Goal: Information Seeking & Learning: Learn about a topic

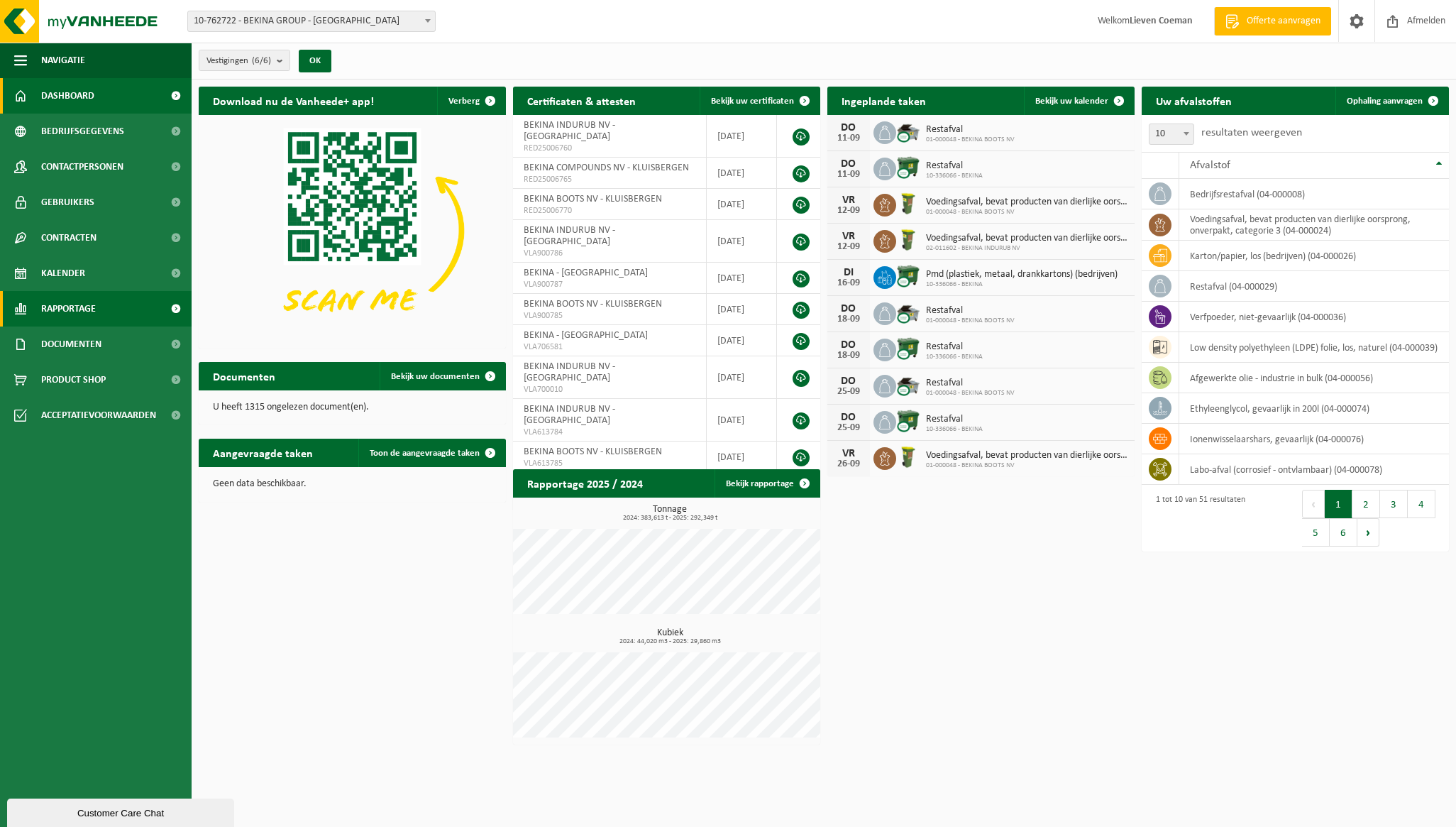
click at [106, 304] on link "Rapportage" at bounding box center [96, 308] width 192 height 35
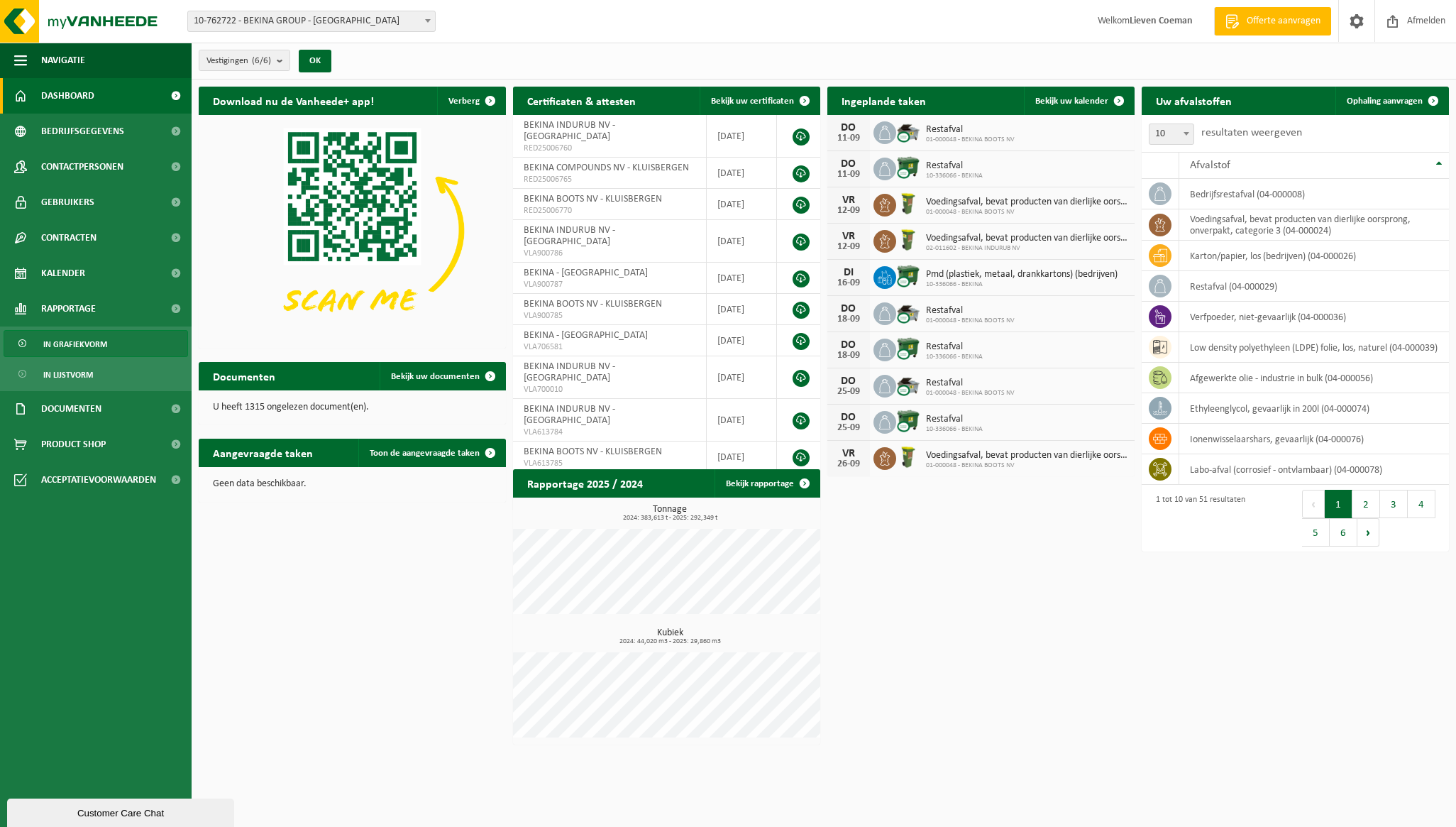
click at [94, 340] on span "In grafiekvorm" at bounding box center [75, 344] width 64 height 27
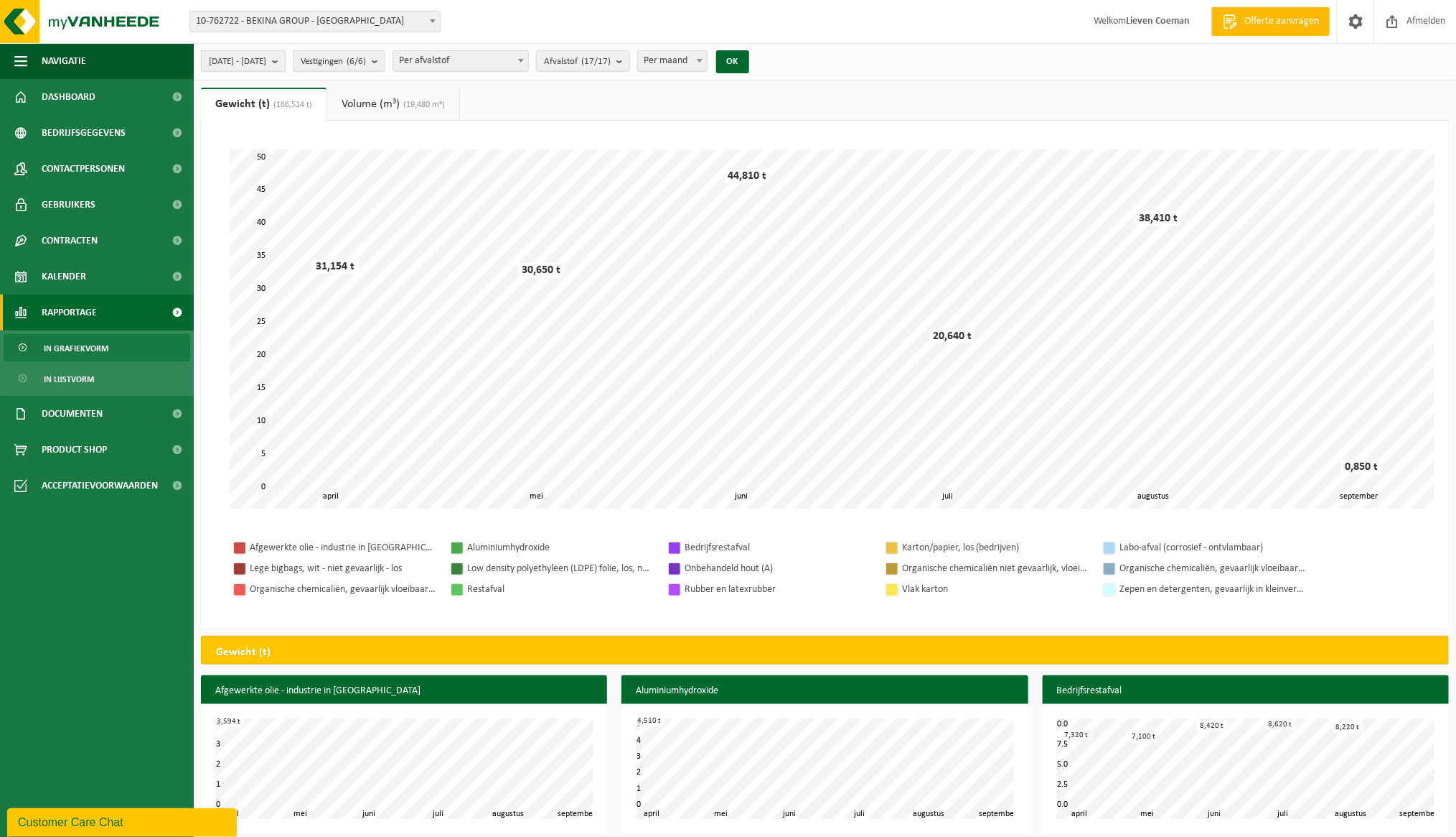
click at [285, 62] on b "submit" at bounding box center [279, 61] width 13 height 20
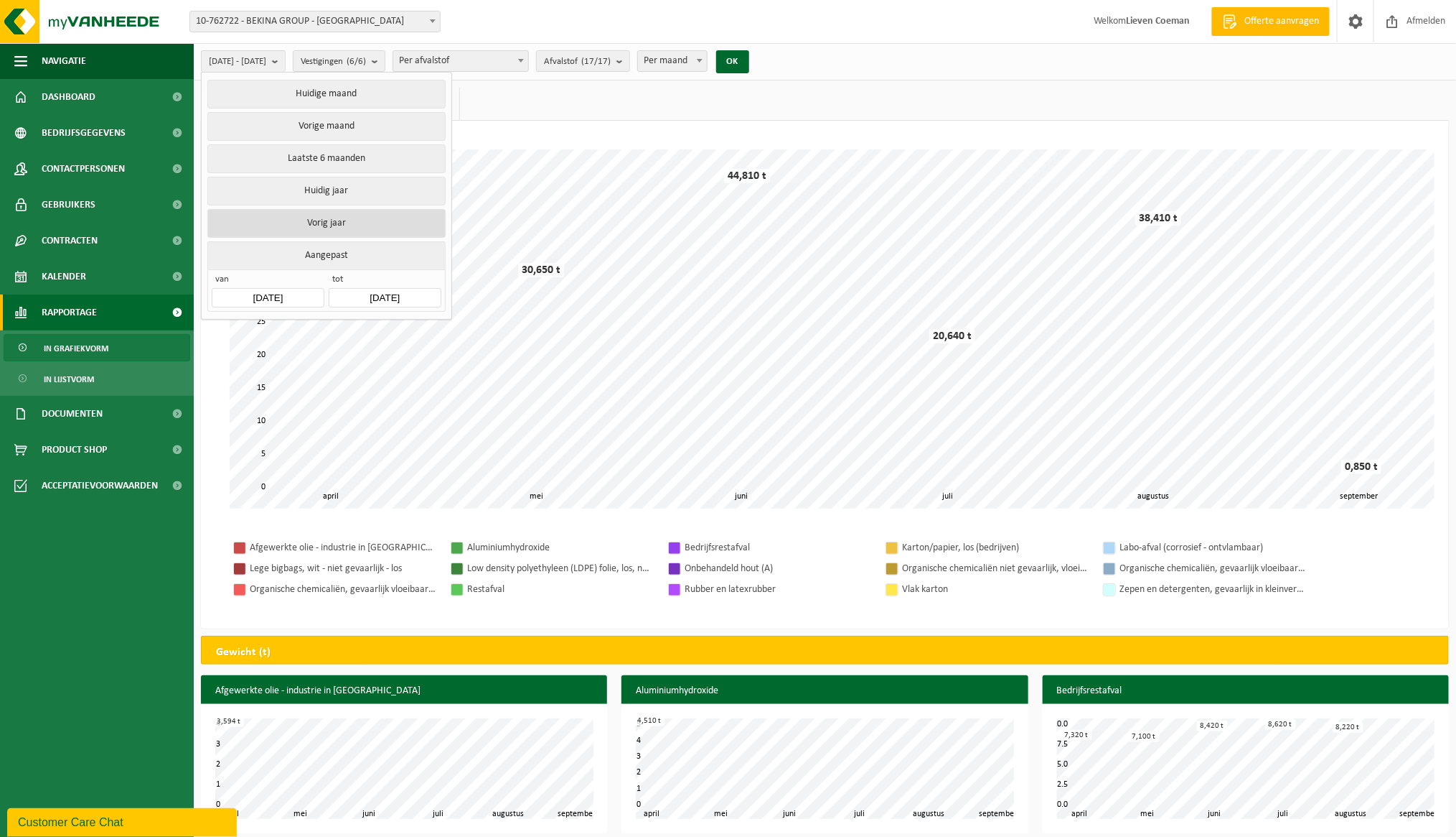
click at [356, 220] on button "Vorig jaar" at bounding box center [326, 223] width 238 height 28
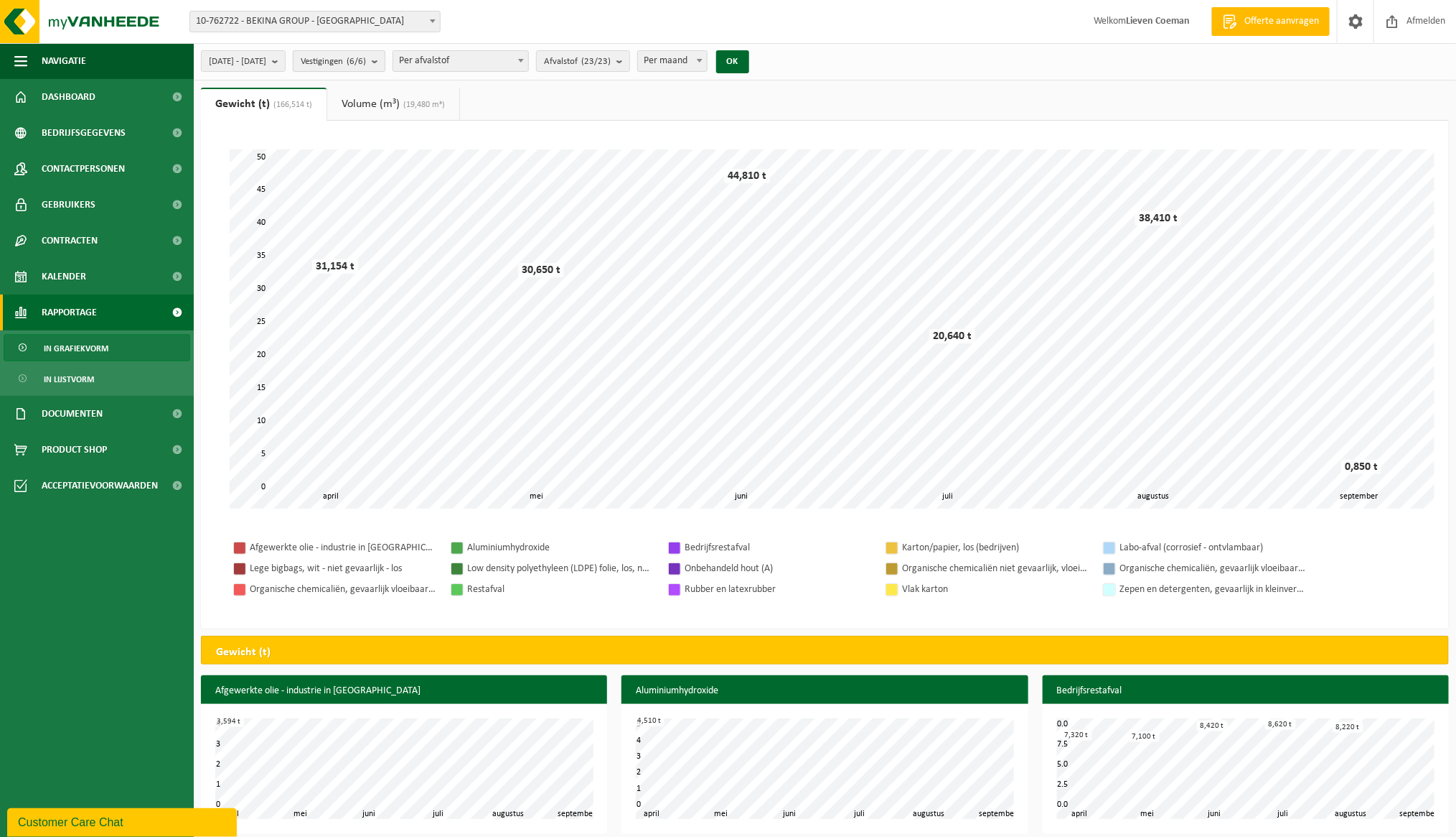
click at [384, 60] on b "submit" at bounding box center [378, 61] width 13 height 20
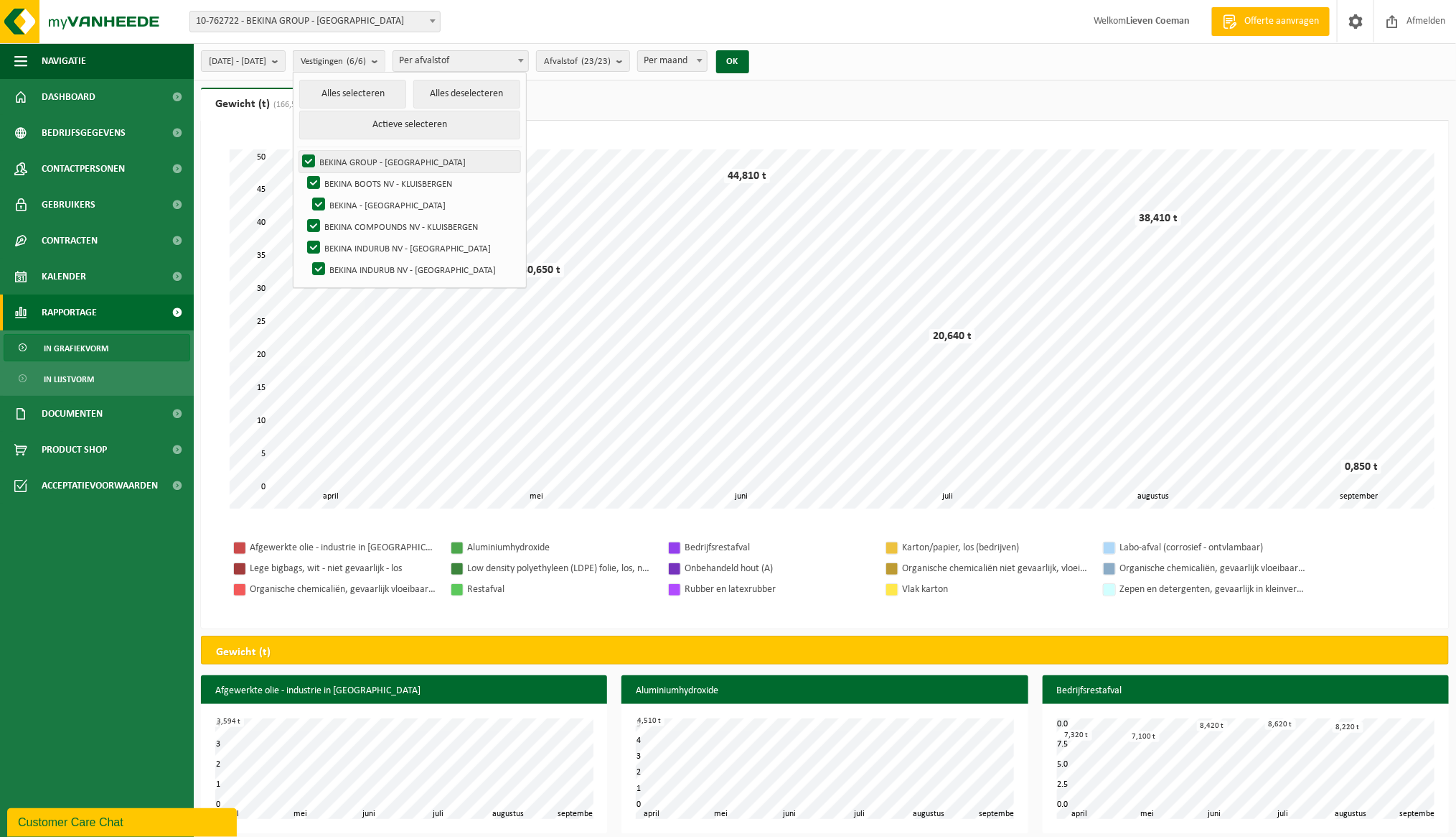
click at [406, 155] on label "BEKINA GROUP - [GEOGRAPHIC_DATA]" at bounding box center [410, 161] width 221 height 21
click at [298, 151] on input "BEKINA GROUP - [GEOGRAPHIC_DATA]" at bounding box center [297, 150] width 1 height 1
checkbox input "false"
click at [354, 201] on label "BEKINA - [GEOGRAPHIC_DATA]" at bounding box center [414, 205] width 211 height 21
click at [307, 194] on input "BEKINA - [GEOGRAPHIC_DATA]" at bounding box center [306, 193] width 1 height 1
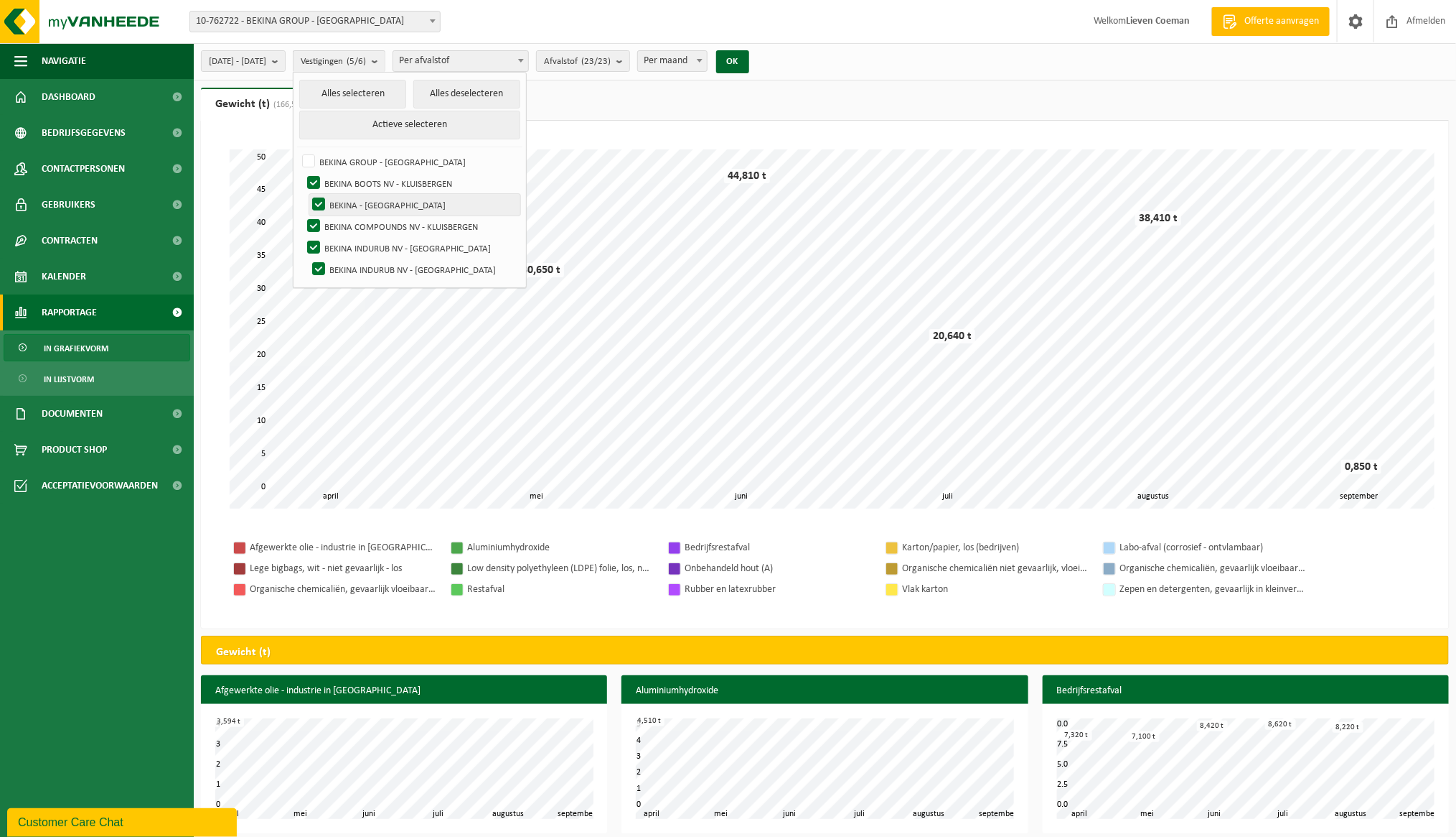
checkbox input "false"
click at [350, 242] on label "BEKINA INDURUB NV - [GEOGRAPHIC_DATA]" at bounding box center [413, 247] width 216 height 21
click at [302, 237] on input "BEKINA INDURUB NV - [GEOGRAPHIC_DATA]" at bounding box center [301, 236] width 1 height 1
checkbox input "false"
click at [354, 265] on label "BEKINA INDURUB NV - [GEOGRAPHIC_DATA]" at bounding box center [414, 268] width 211 height 21
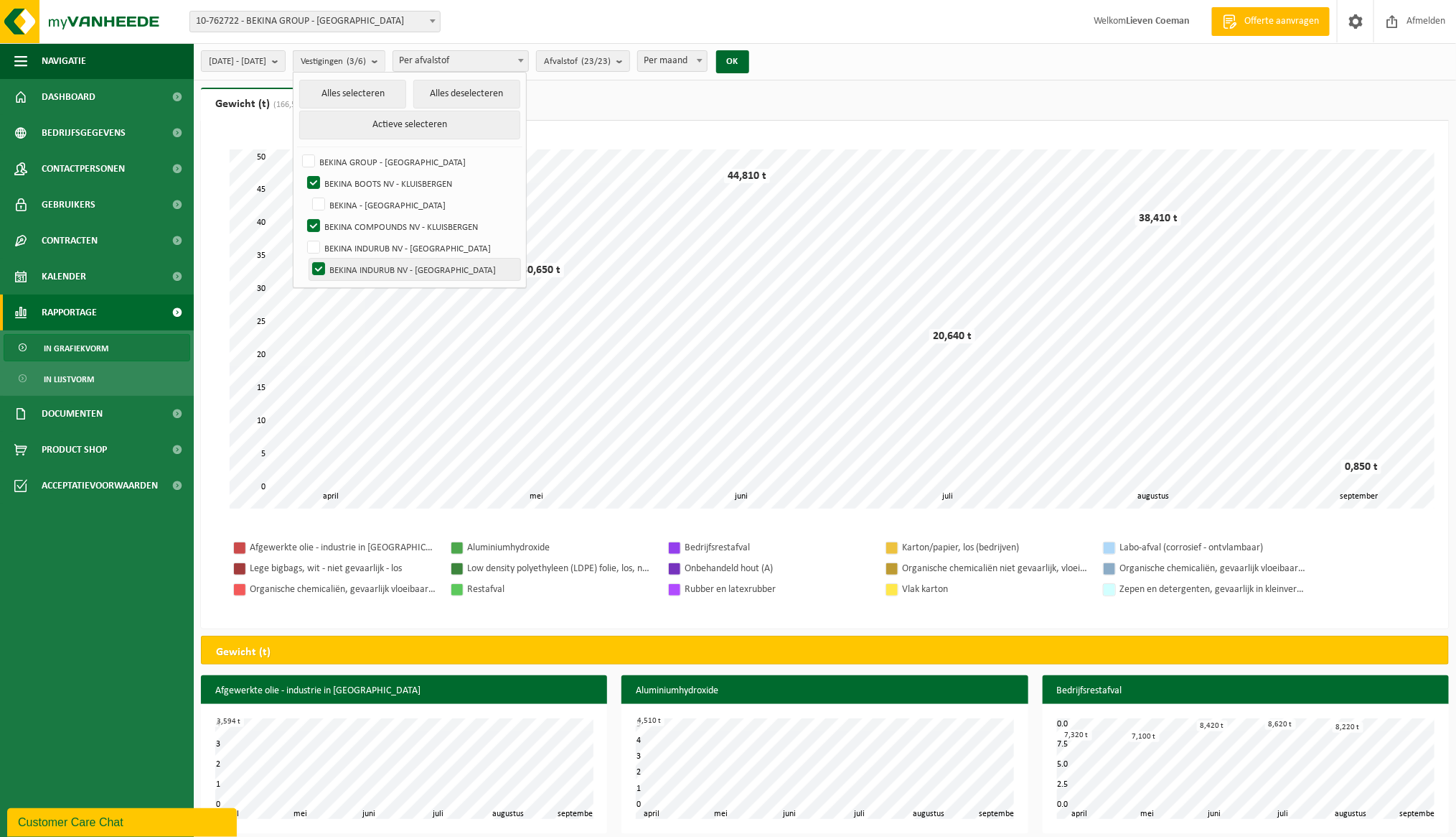
click at [307, 258] on input "BEKINA INDURUB NV - [GEOGRAPHIC_DATA]" at bounding box center [306, 258] width 1 height 1
checkbox input "false"
click at [455, 123] on button "Actieve selecteren" at bounding box center [410, 125] width 221 height 28
checkbox input "true"
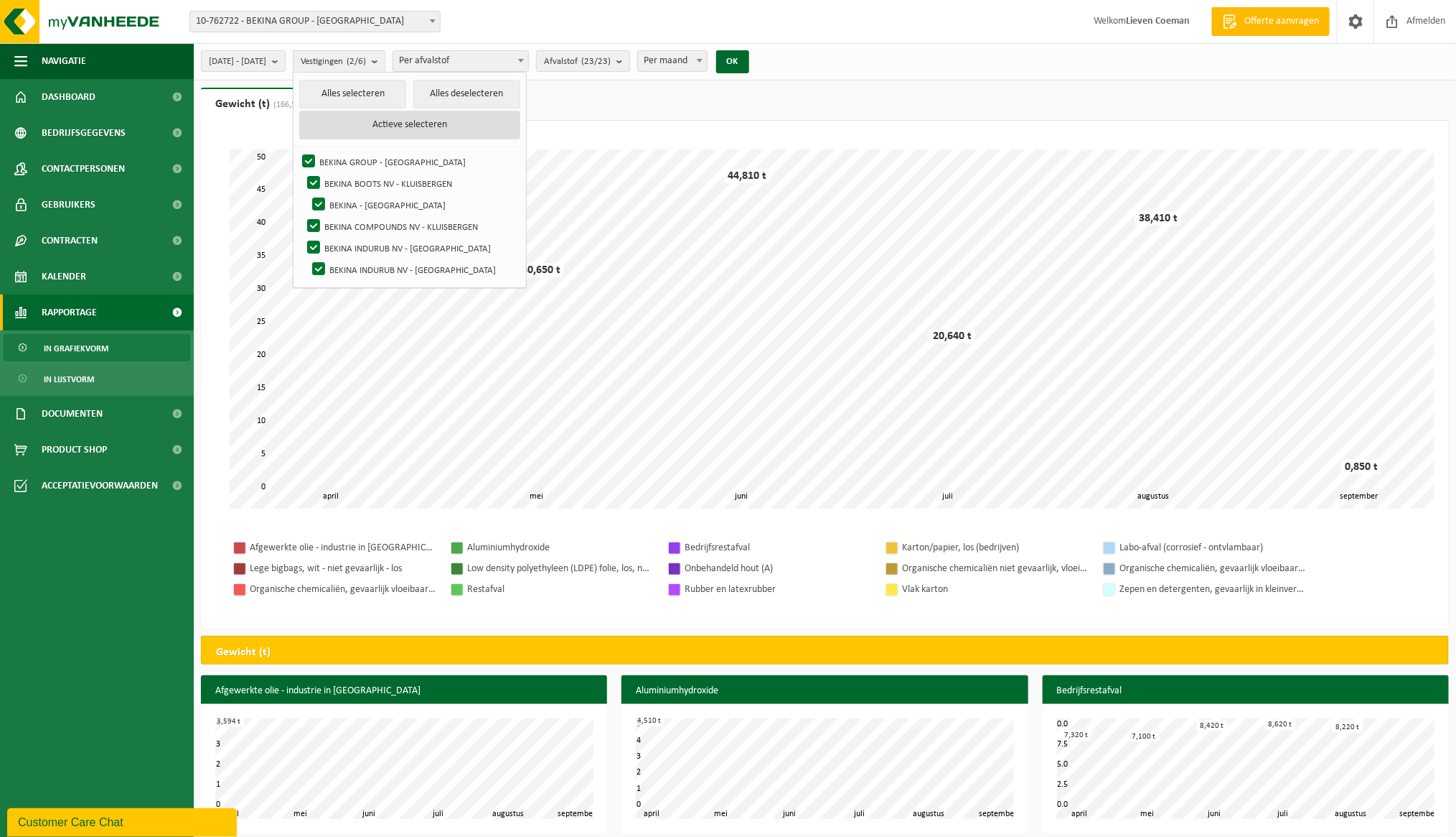
checkbox input "true"
click at [507, 92] on button "Alles deselecteren" at bounding box center [467, 94] width 107 height 28
checkbox input "false"
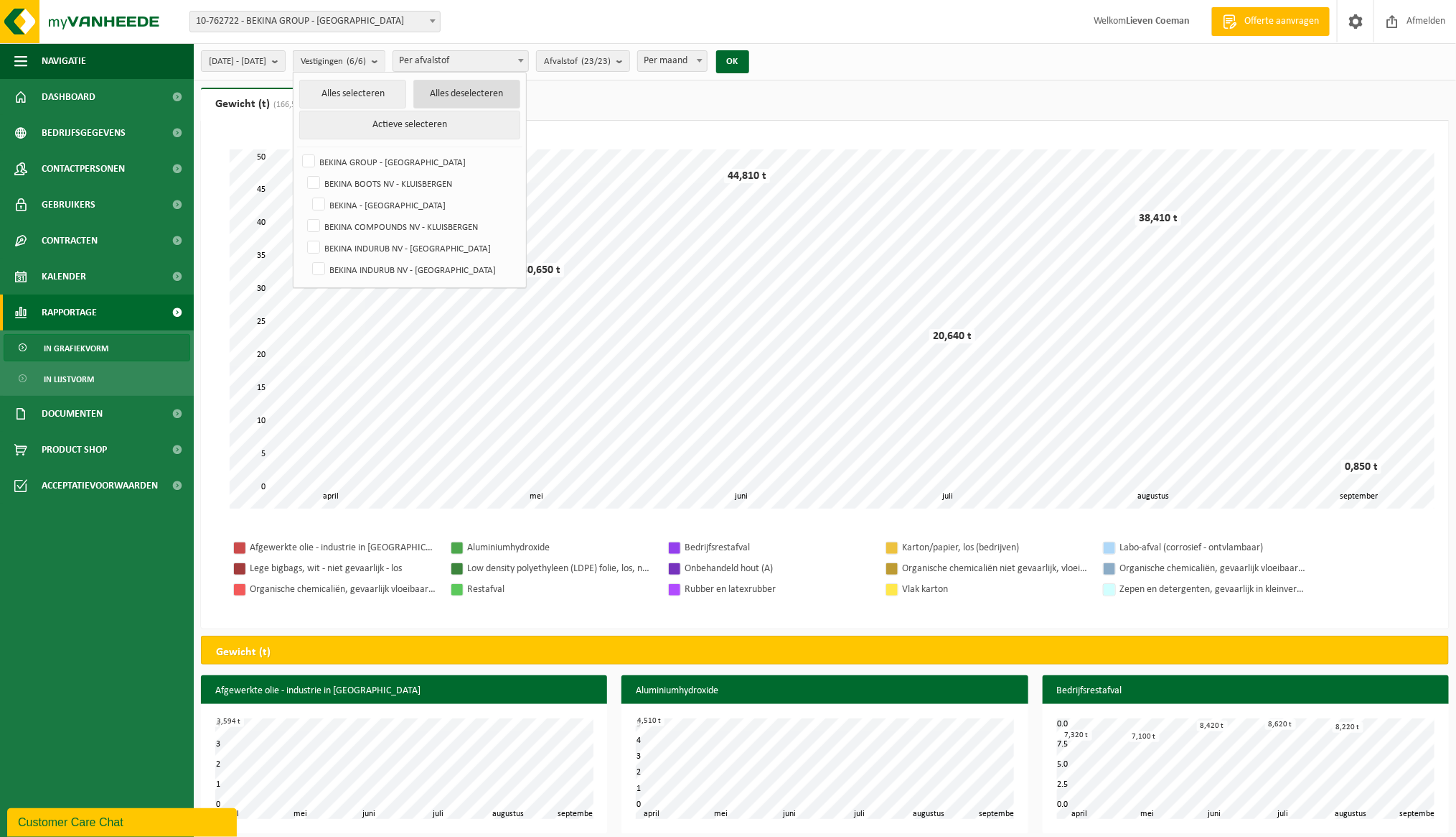
checkbox input "false"
click at [349, 182] on label "BEKINA BOOTS NV - KLUISBERGEN" at bounding box center [413, 182] width 216 height 21
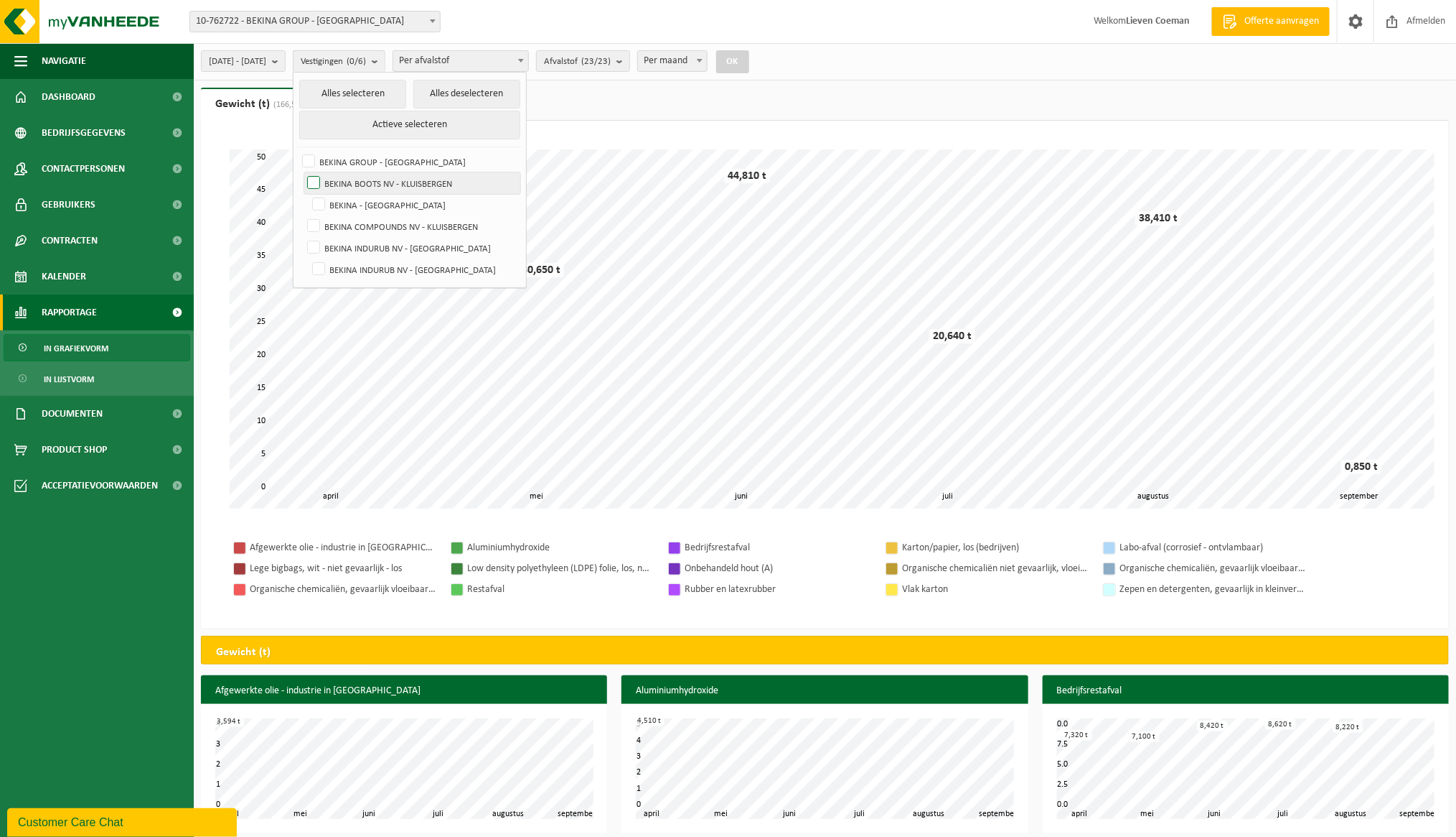
click at [302, 172] on input "BEKINA BOOTS NV - KLUISBERGEN" at bounding box center [301, 171] width 1 height 1
checkbox input "true"
click at [350, 223] on label "BEKINA COMPOUNDS NV - KLUISBERGEN" at bounding box center [413, 226] width 216 height 21
click at [302, 216] on input "BEKINA COMPOUNDS NV - KLUISBERGEN" at bounding box center [301, 215] width 1 height 1
checkbox input "true"
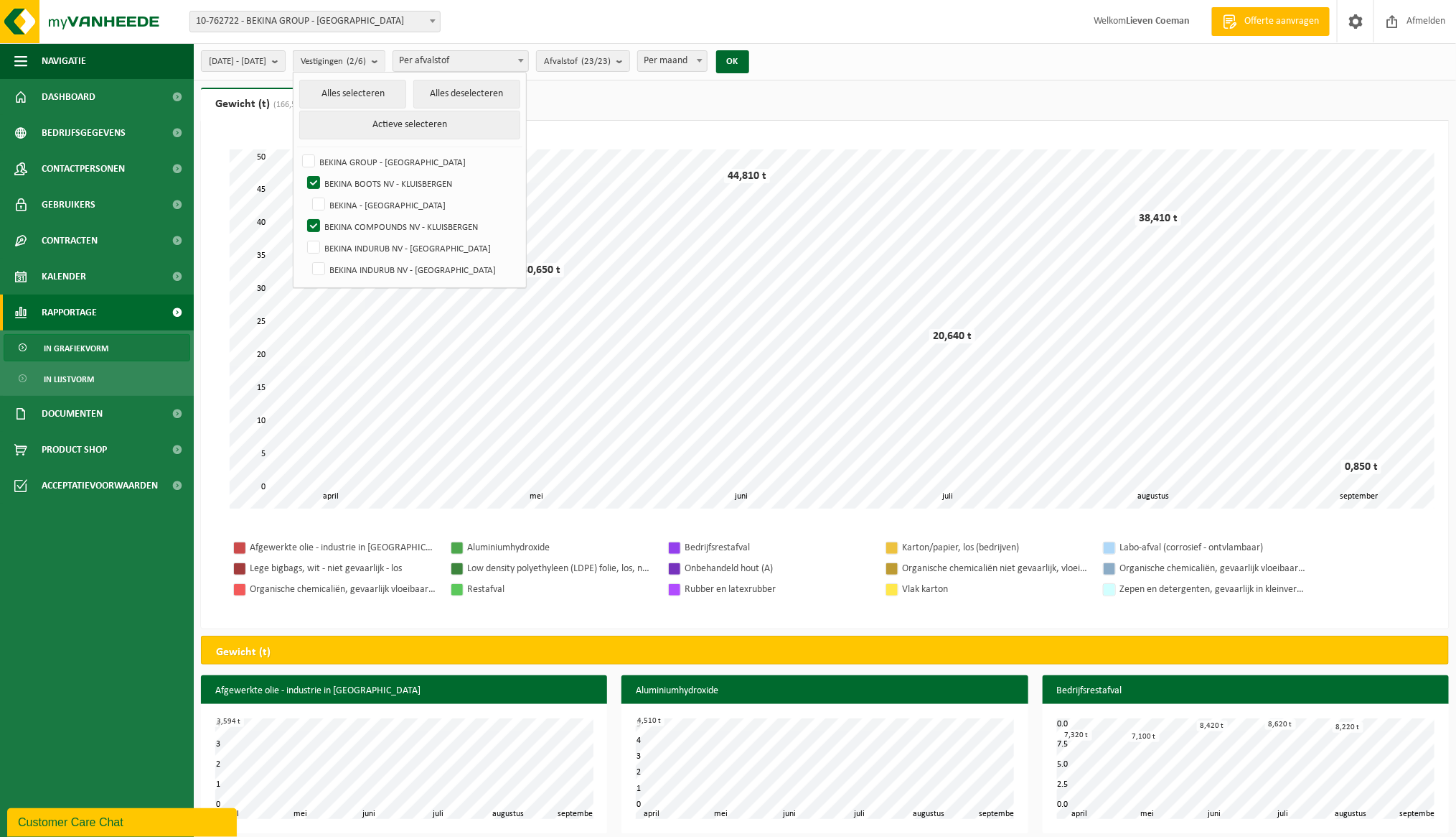
click at [743, 106] on ul "Gewicht (t) (166,514 t) Volume (m³) (19,480 m³)" at bounding box center [825, 104] width 1248 height 33
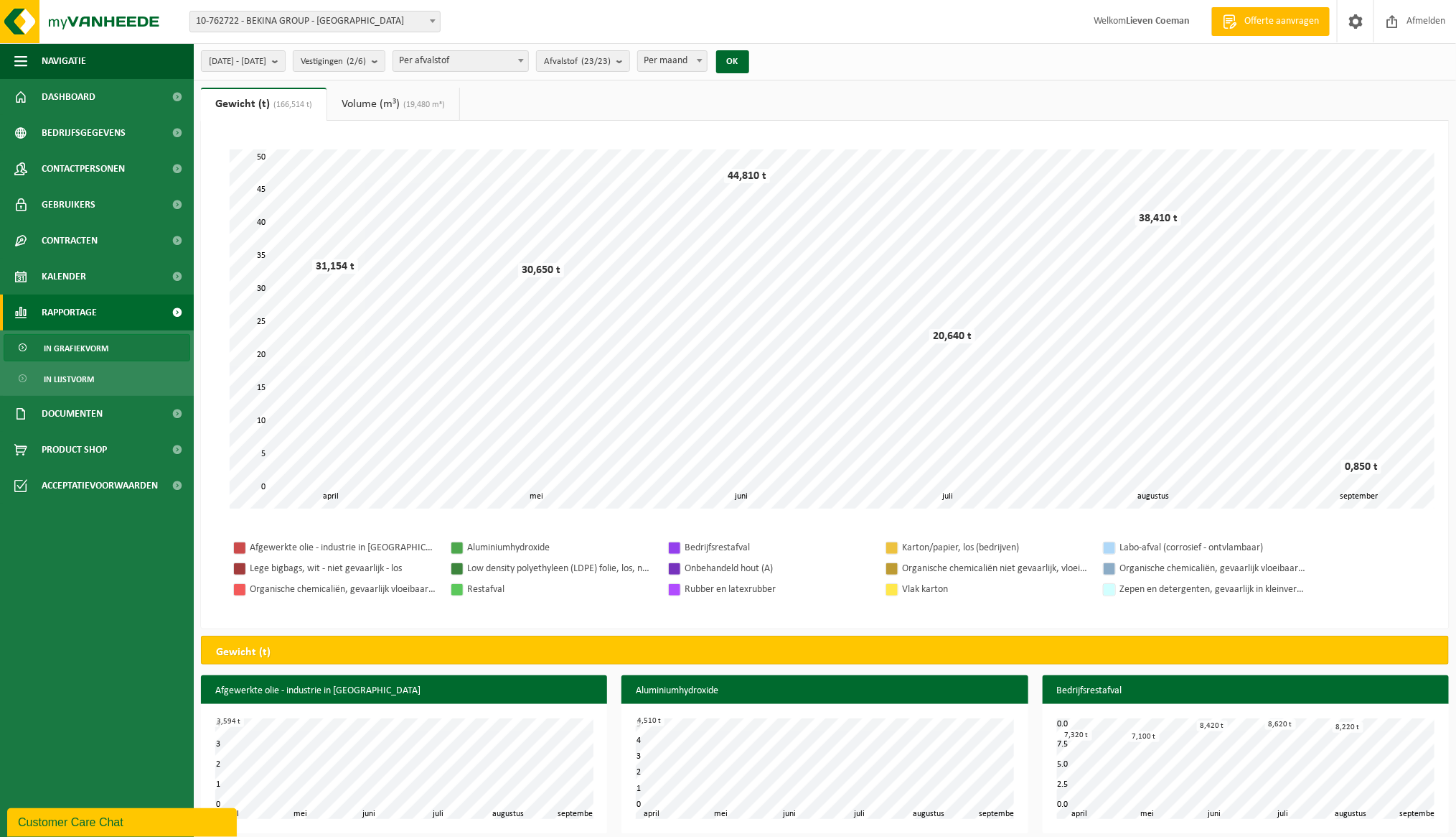
click at [702, 60] on b at bounding box center [699, 61] width 6 height 4
select select "3"
click at [750, 60] on button "OK" at bounding box center [733, 62] width 33 height 23
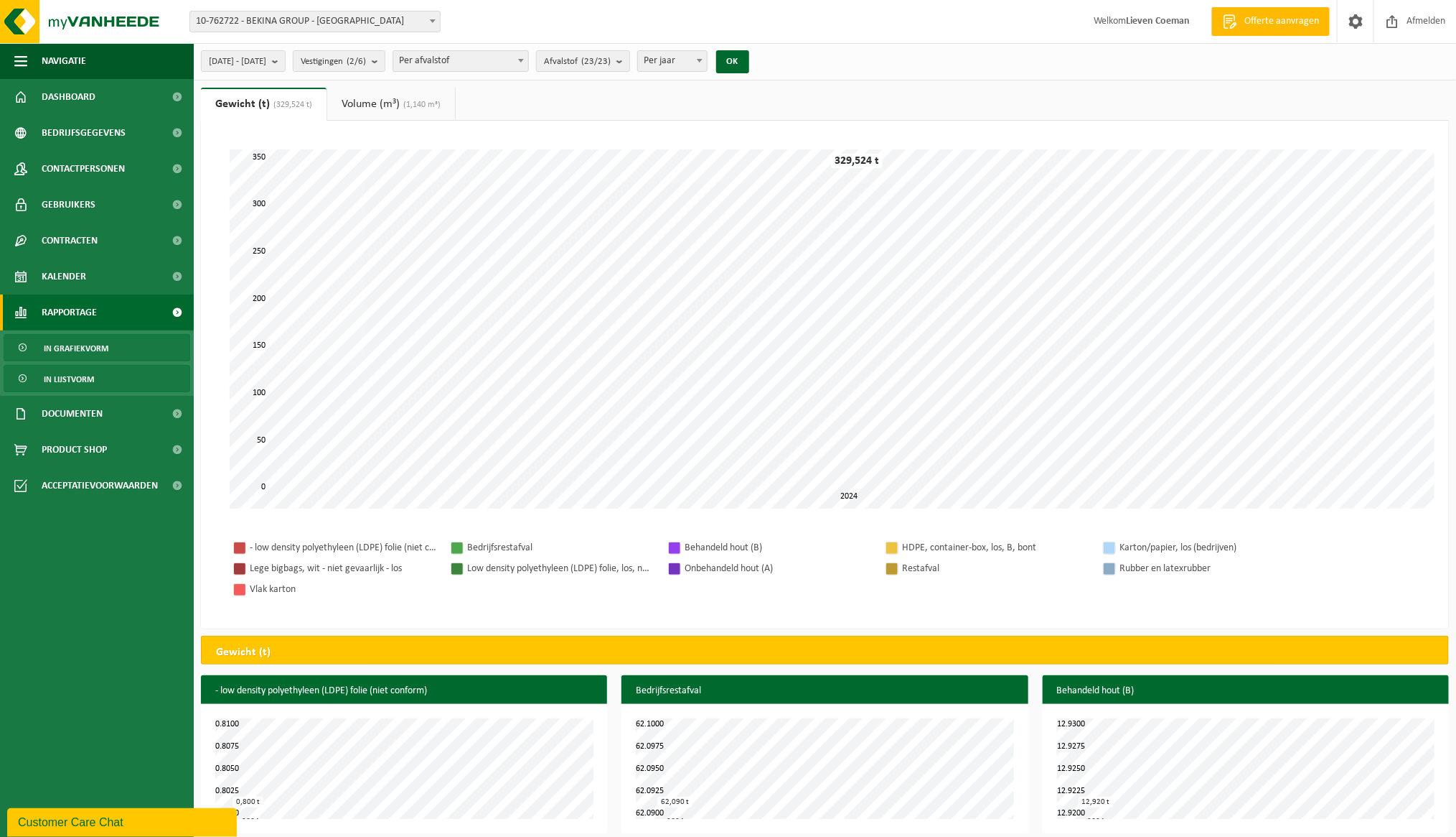
click at [78, 377] on span "In lijstvorm" at bounding box center [69, 379] width 51 height 28
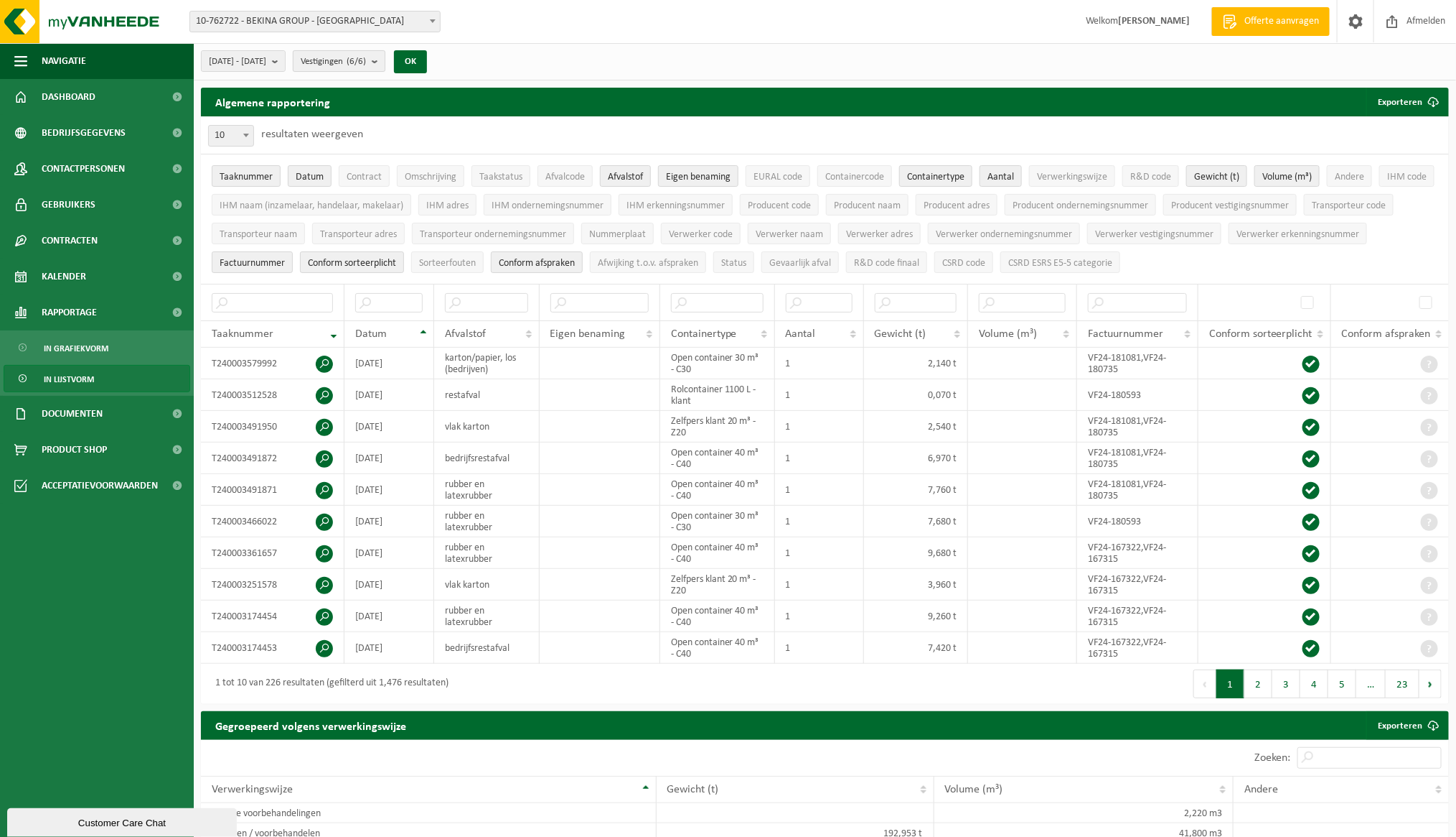
click at [384, 58] on b "submit" at bounding box center [378, 61] width 13 height 20
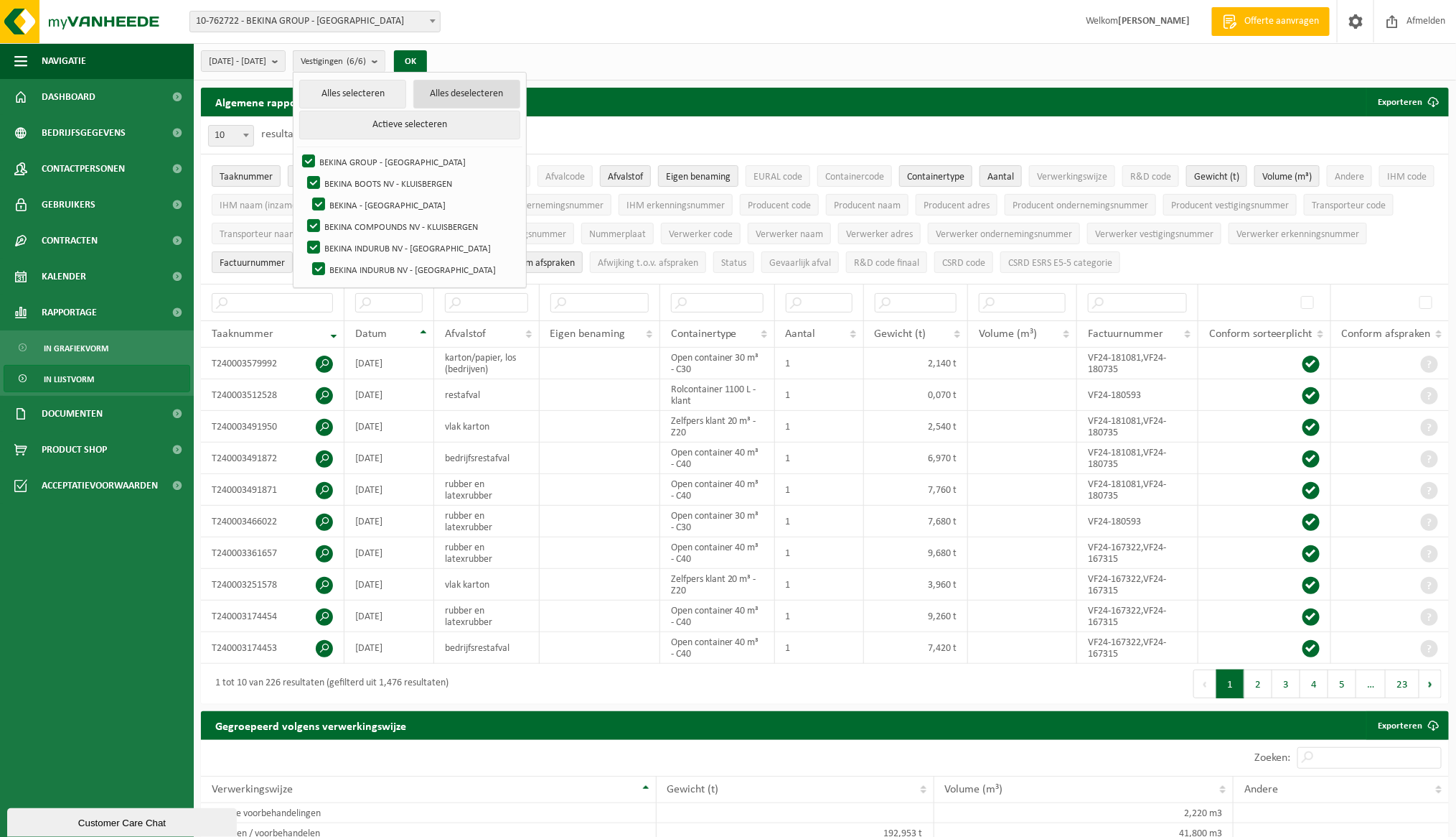
click at [516, 97] on button "Alles deselecteren" at bounding box center [467, 94] width 107 height 28
checkbox input "false"
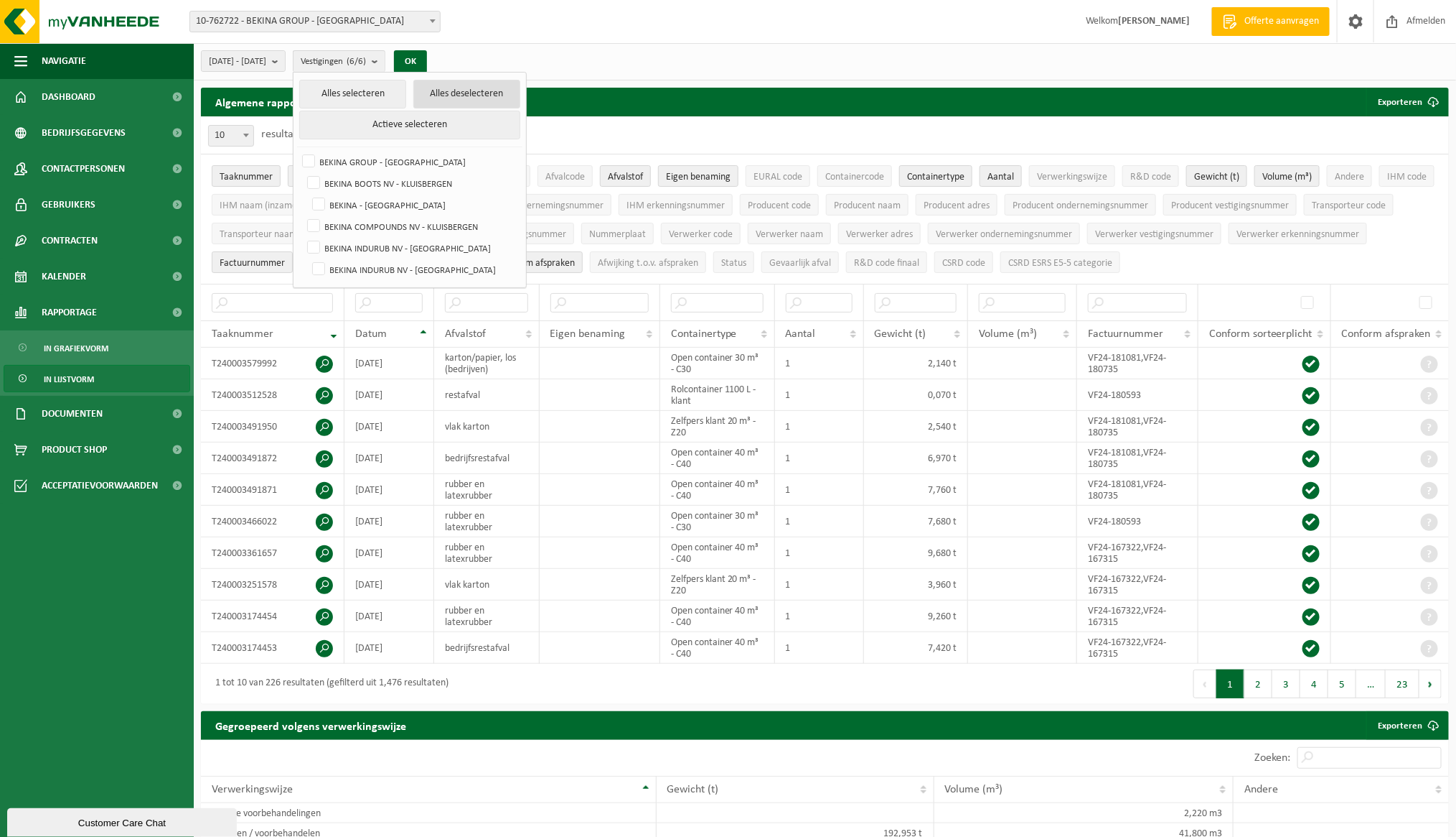
checkbox input "false"
click at [346, 179] on label "BEKINA BOOTS NV - KLUISBERGEN" at bounding box center [413, 182] width 216 height 21
click at [302, 172] on input "BEKINA BOOTS NV - KLUISBERGEN" at bounding box center [301, 171] width 1 height 1
checkbox input "true"
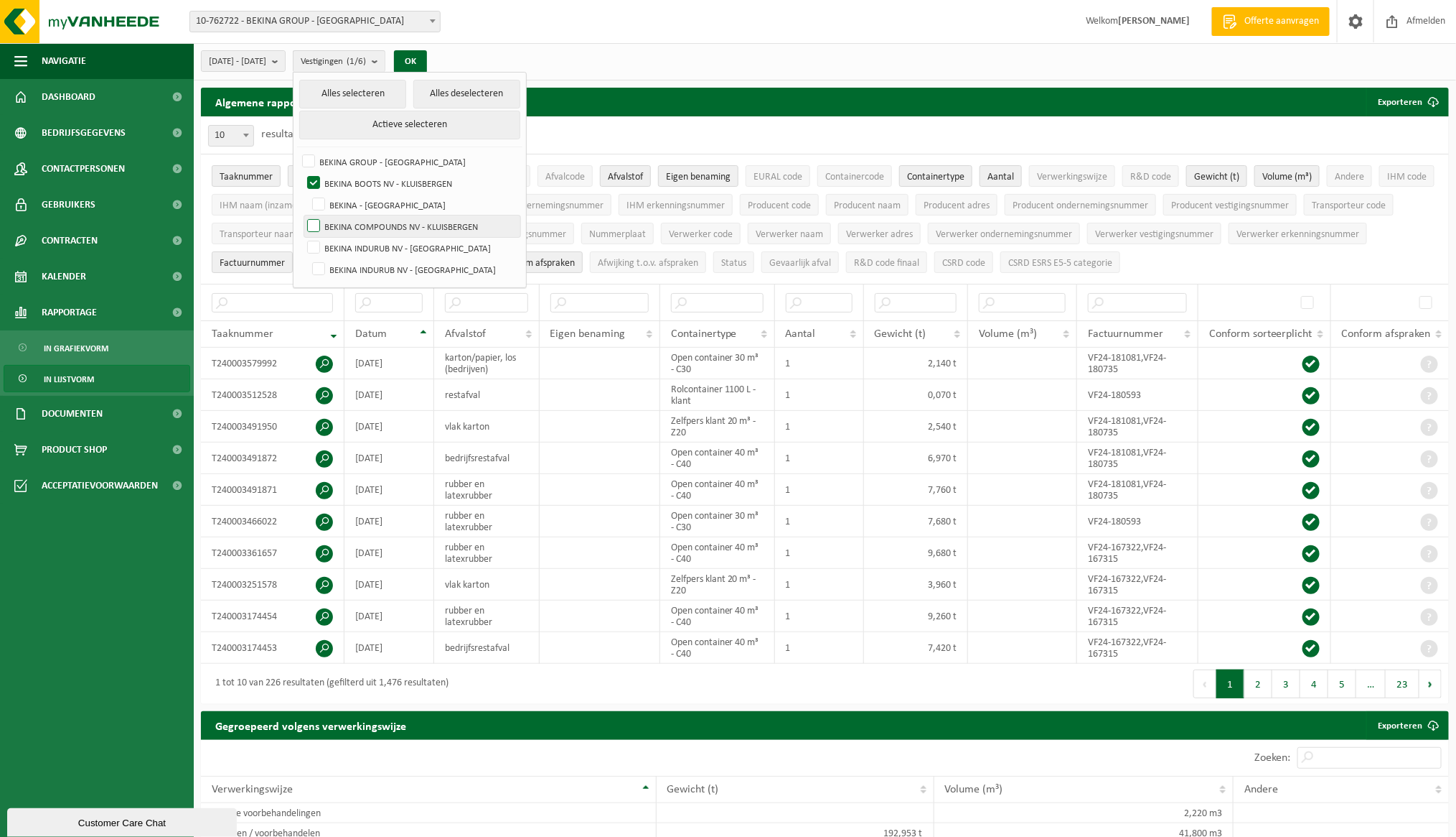
click at [350, 221] on label "BEKINA COMPOUNDS NV - KLUISBERGEN" at bounding box center [413, 226] width 216 height 21
click at [302, 216] on input "BEKINA COMPOUNDS NV - KLUISBERGEN" at bounding box center [301, 215] width 1 height 1
checkbox input "true"
click at [683, 63] on div "[DATE] - [DATE] Huidige maand Vorige maand Laatste 6 maanden Huidig jaar Vorig …" at bounding box center [825, 62] width 1263 height 37
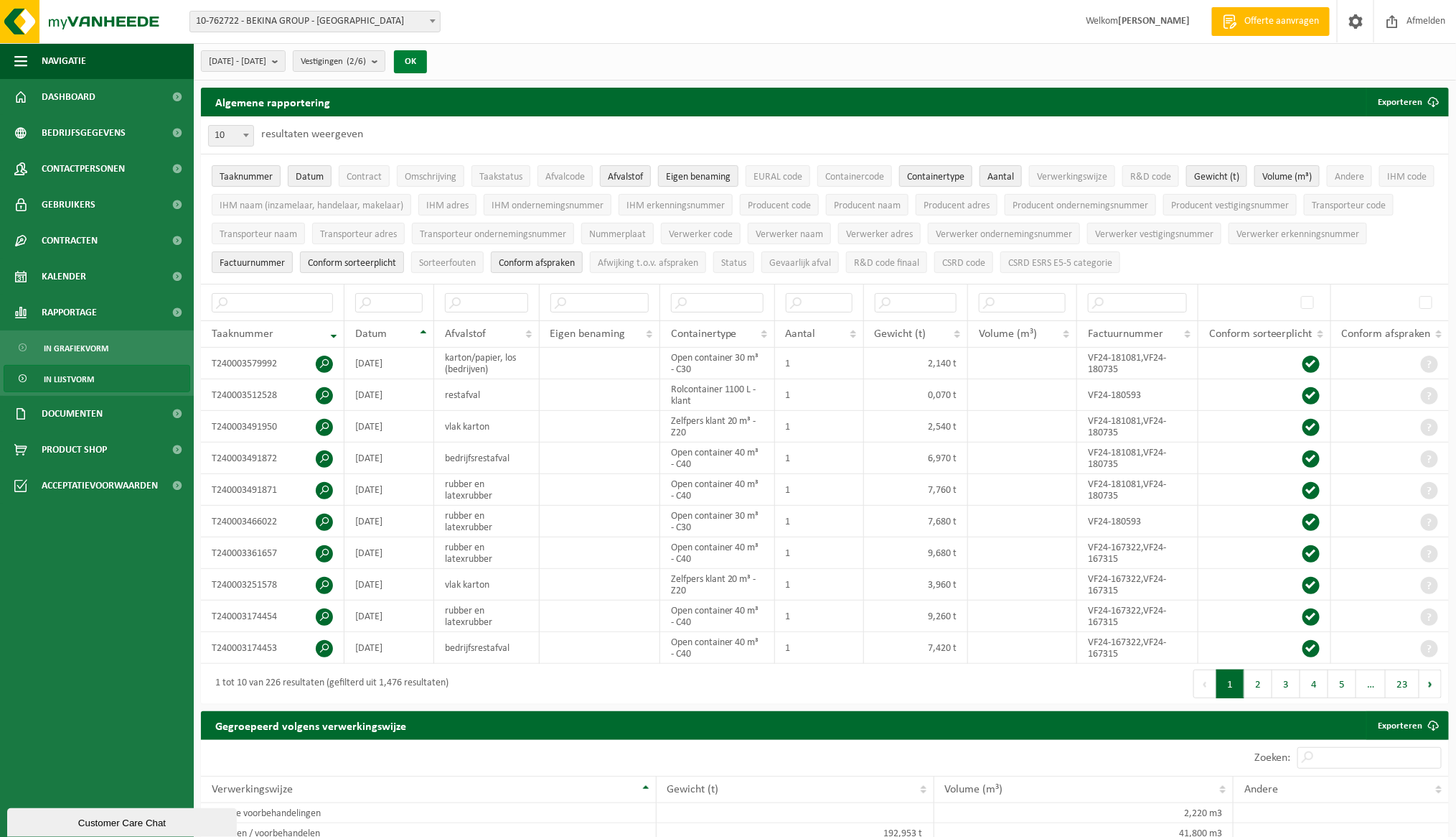
click at [427, 56] on button "OK" at bounding box center [410, 62] width 33 height 23
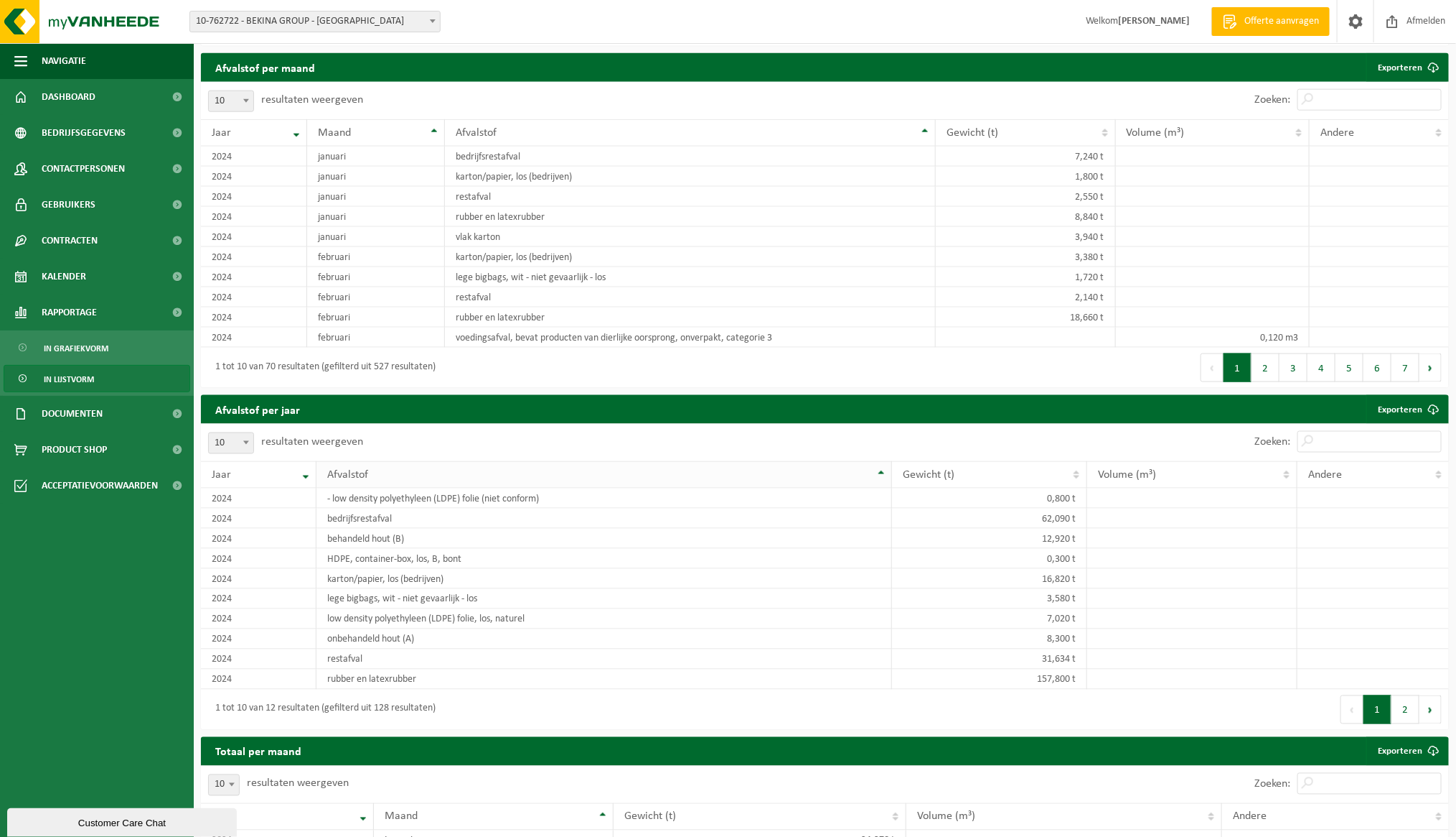
scroll to position [861, 0]
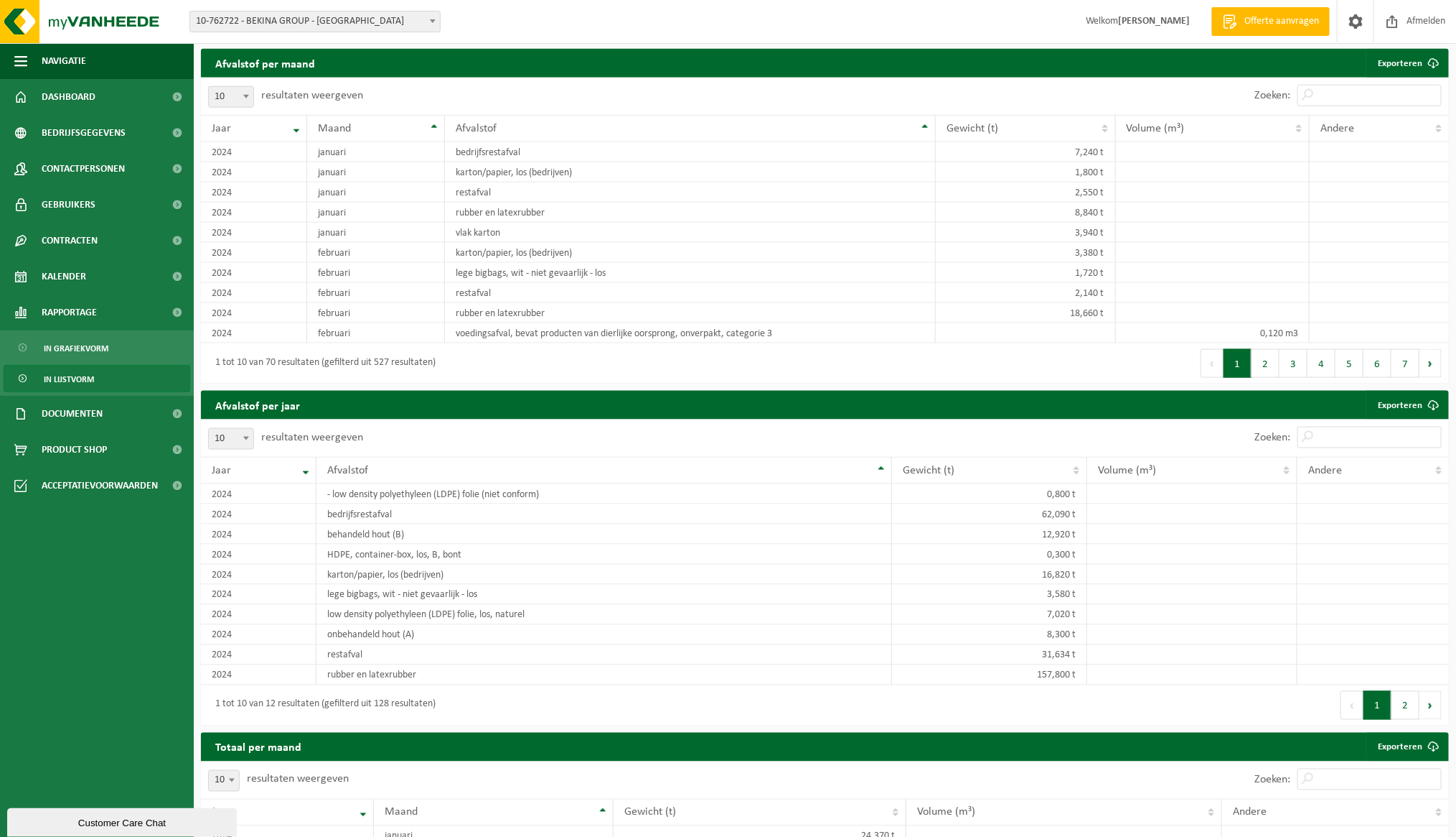
click at [247, 429] on span at bounding box center [246, 438] width 14 height 19
select select "25"
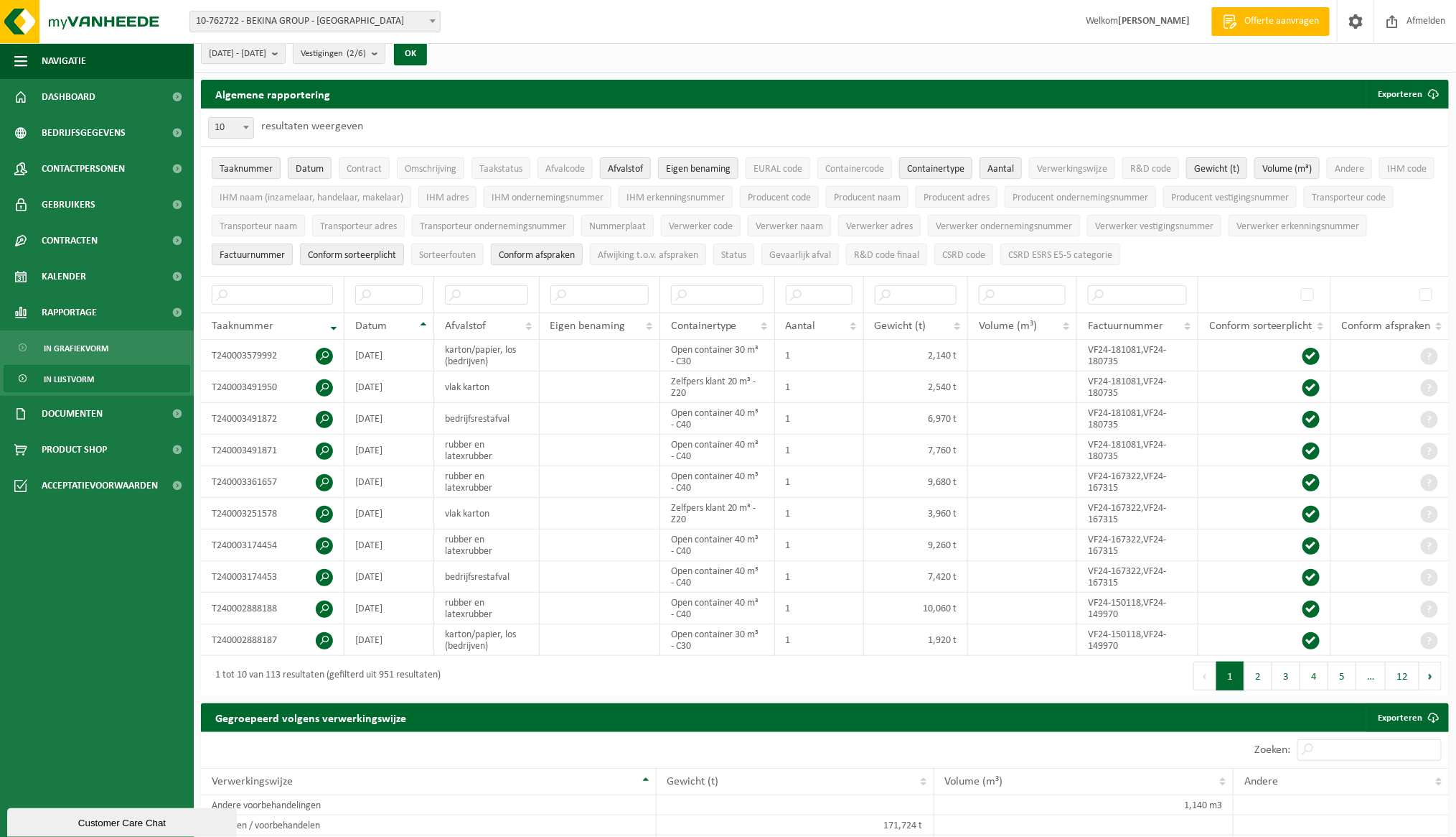
scroll to position [0, 0]
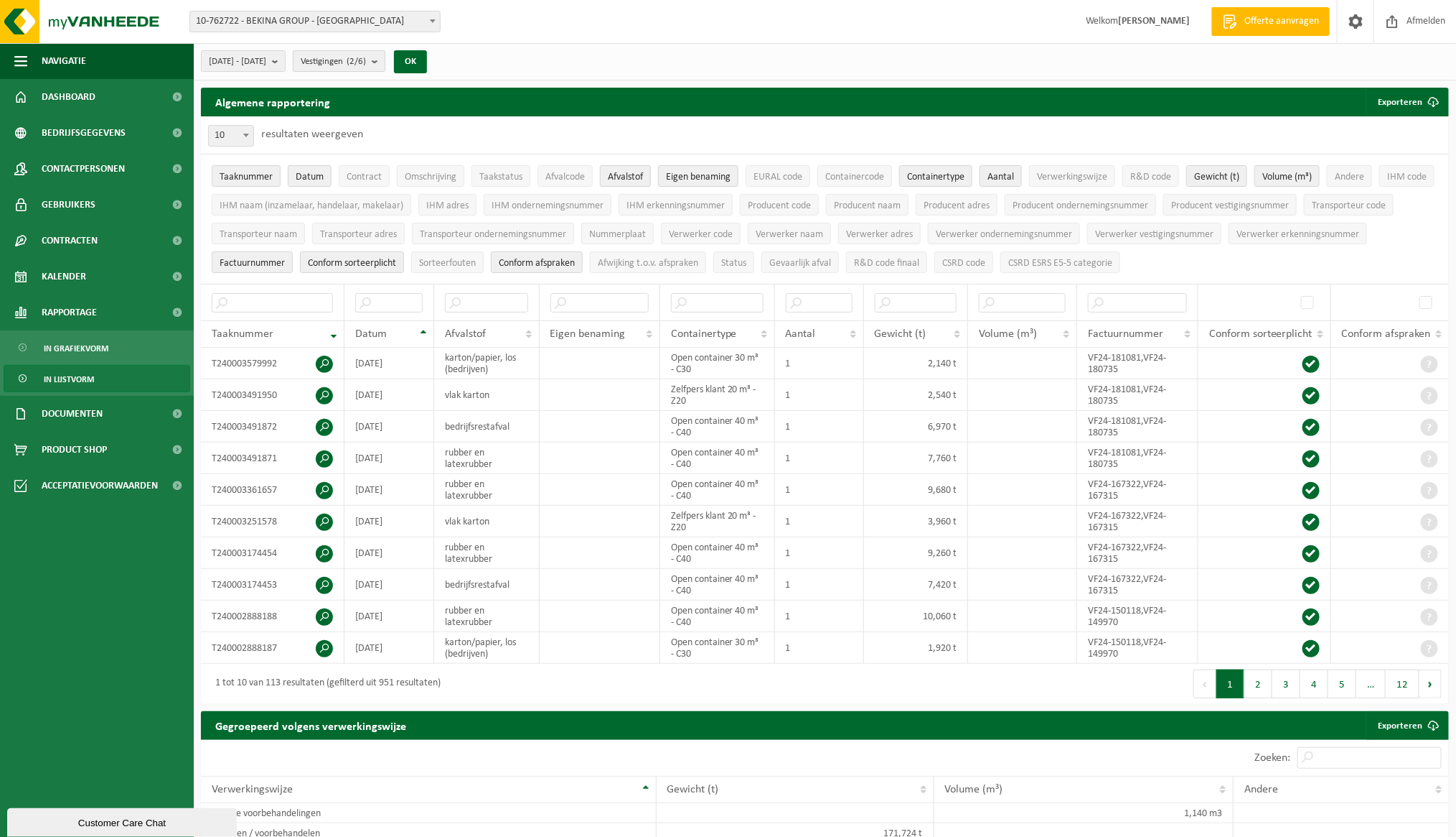
click at [384, 60] on b "submit" at bounding box center [378, 61] width 13 height 20
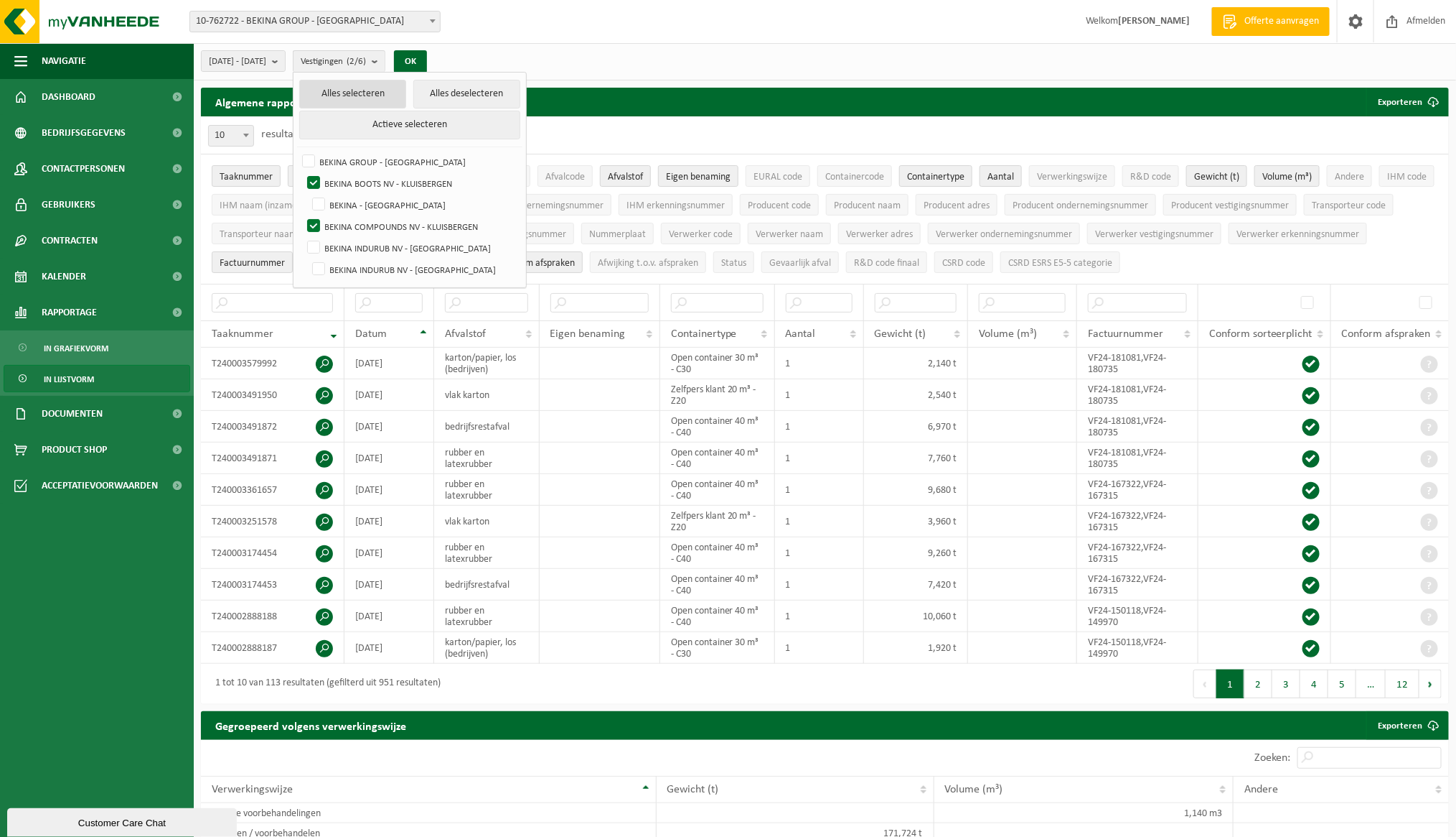
click at [406, 88] on button "Alles selecteren" at bounding box center [353, 94] width 107 height 28
checkbox input "true"
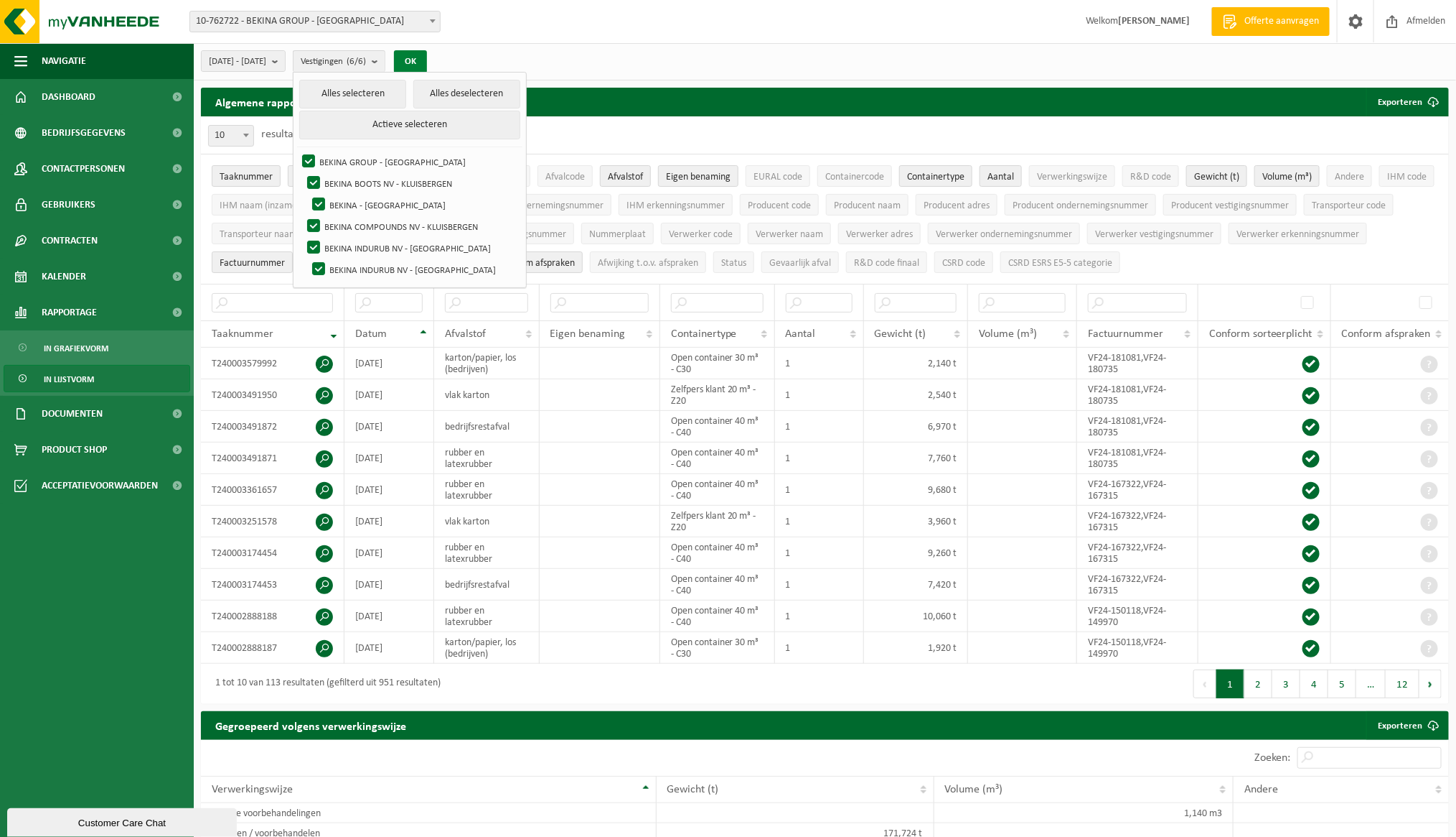
click at [427, 60] on button "OK" at bounding box center [410, 62] width 33 height 23
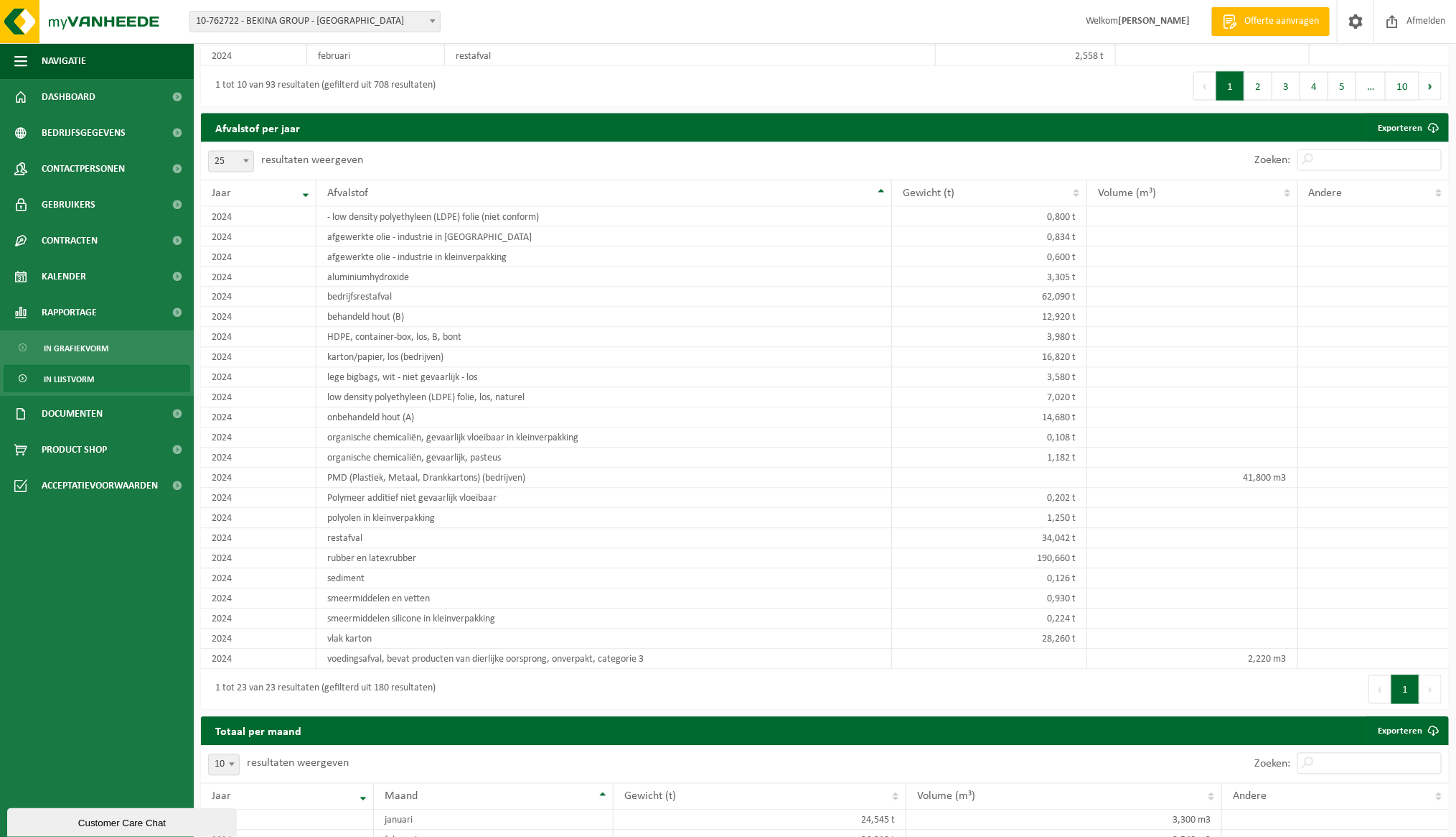
scroll to position [1185, 0]
